Goal: Task Accomplishment & Management: Complete application form

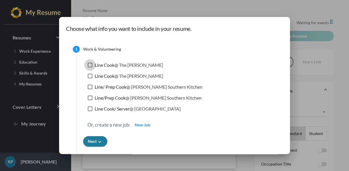
click at [92, 65] on div at bounding box center [90, 65] width 5 height 5
click at [90, 67] on input "Line Cook @ The [PERSON_NAME]" at bounding box center [90, 67] width 0 height 0
checkbox input "true"
click at [92, 86] on div at bounding box center [90, 86] width 5 height 5
click at [90, 89] on input "Line/ Prep Cook @ [PERSON_NAME] Southern Kitchen" at bounding box center [90, 89] width 0 height 0
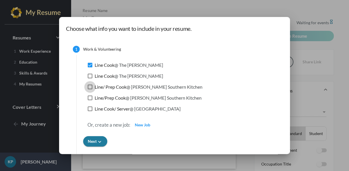
checkbox input "true"
click at [92, 110] on div at bounding box center [90, 108] width 5 height 5
click at [90, 111] on input "Line Cook/ Server @ [GEOGRAPHIC_DATA]" at bounding box center [90, 111] width 0 height 0
checkbox input "true"
click at [103, 143] on span "Next keyboard_arrow_down" at bounding box center [95, 140] width 15 height 5
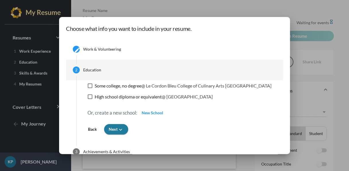
scroll to position [20, 0]
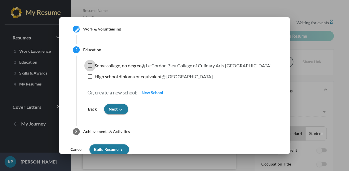
click at [92, 65] on div at bounding box center [90, 65] width 5 height 5
click at [90, 68] on input "Some college, no degree @ [GEOGRAPHIC_DATA] Arts [GEOGRAPHIC_DATA]" at bounding box center [90, 68] width 0 height 0
checkbox input "true"
click at [92, 76] on div at bounding box center [90, 76] width 5 height 5
click at [90, 79] on input "High school diploma or equivalent @ [GEOGRAPHIC_DATA]" at bounding box center [90, 79] width 0 height 0
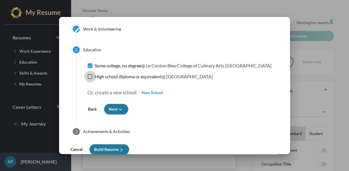
checkbox input "true"
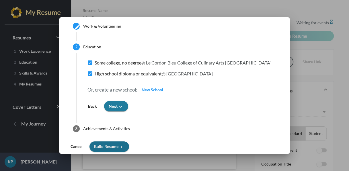
click at [125, 146] on icon "keyboard_arrow_right" at bounding box center [122, 147] width 6 height 6
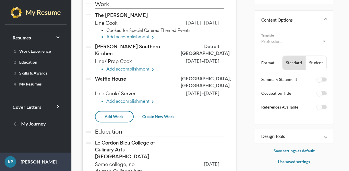
scroll to position [0, 0]
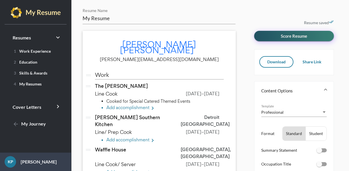
click at [289, 34] on span "Score Resume" at bounding box center [294, 35] width 26 height 5
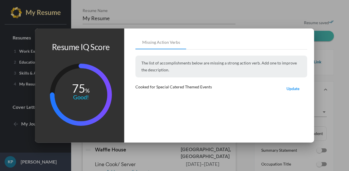
click at [207, 65] on p "The list of accomplishments below are missing a strong action verb. Add one to …" at bounding box center [222, 66] width 172 height 22
click at [194, 62] on p "The list of accomplishments below are missing a strong action verb. Add one to …" at bounding box center [222, 66] width 172 height 22
click at [165, 71] on p "The list of accomplishments below are missing a strong action verb. Add one to …" at bounding box center [222, 66] width 172 height 22
click at [209, 61] on p "The list of accomplishments below are missing a strong action verb. Add one to …" at bounding box center [222, 66] width 172 height 22
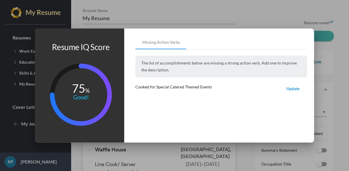
drag, startPoint x: 209, startPoint y: 61, endPoint x: 243, endPoint y: 94, distance: 47.3
click at [243, 94] on div "Cooked for Special Catered Themed Events Update" at bounding box center [222, 88] width 172 height 11
click at [292, 87] on span "Update" at bounding box center [293, 88] width 13 height 5
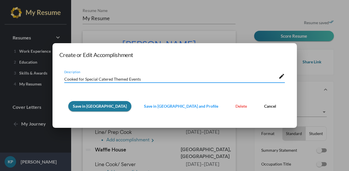
click at [105, 78] on textarea "Cooked for Special Catered Themed Events" at bounding box center [171, 78] width 214 height 6
type textarea "Executed Great Food for Special Catered Themed Events"
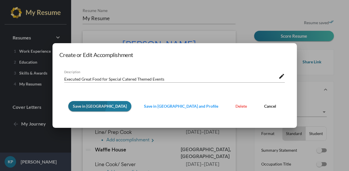
click at [108, 101] on button "Save in [GEOGRAPHIC_DATA]" at bounding box center [99, 106] width 63 height 10
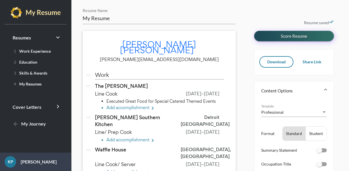
click at [277, 31] on button "Score Resume" at bounding box center [294, 36] width 80 height 10
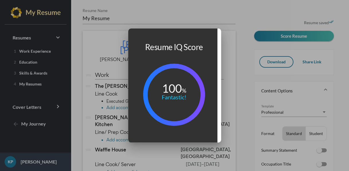
click at [259, 36] on div at bounding box center [174, 85] width 349 height 171
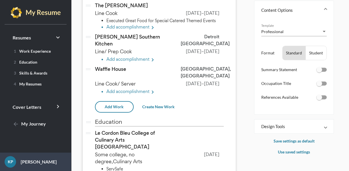
scroll to position [92, 0]
